Goal: Navigation & Orientation: Find specific page/section

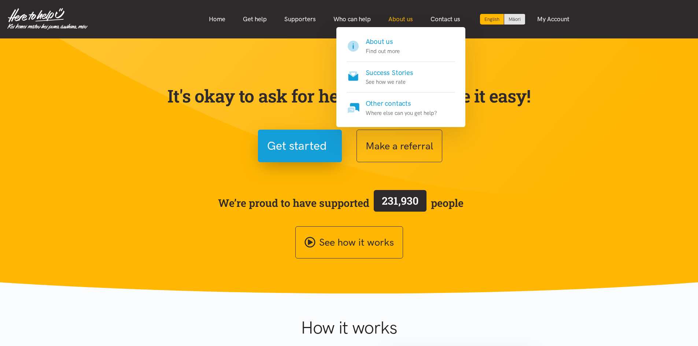
click at [398, 23] on link "About us" at bounding box center [401, 19] width 42 height 16
click at [400, 45] on link "About us Find out more" at bounding box center [401, 49] width 108 height 25
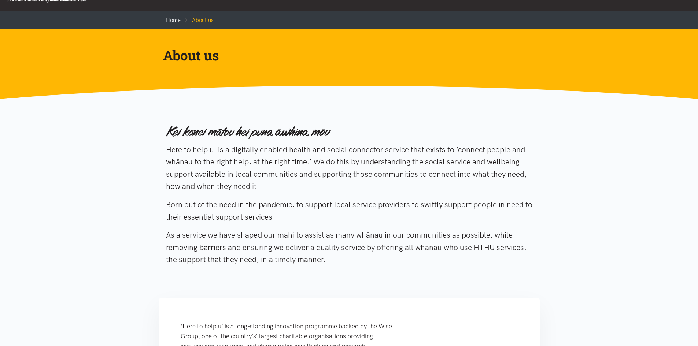
scroll to position [73, 0]
